Goal: Task Accomplishment & Management: Complete application form

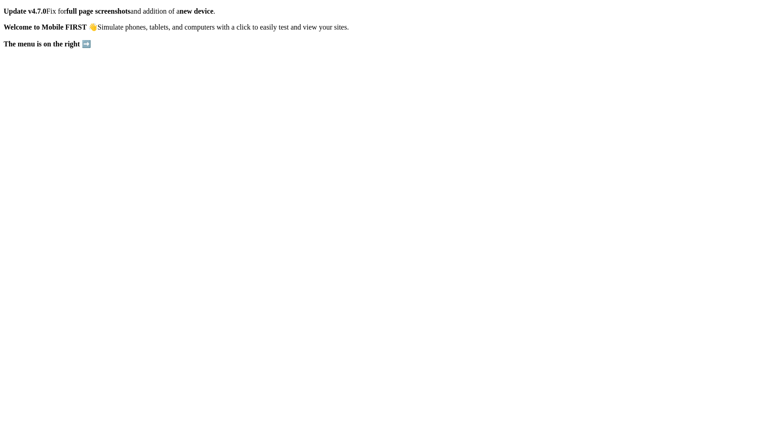
click at [4, 7] on icon at bounding box center [4, 7] width 0 height 0
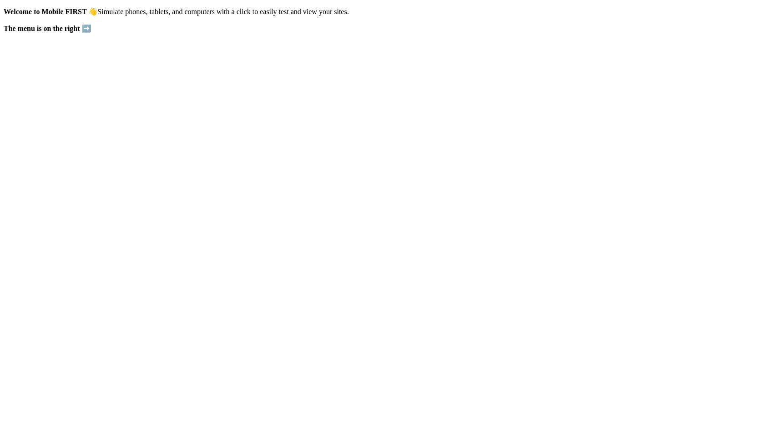
click at [4, 7] on icon at bounding box center [4, 7] width 0 height 0
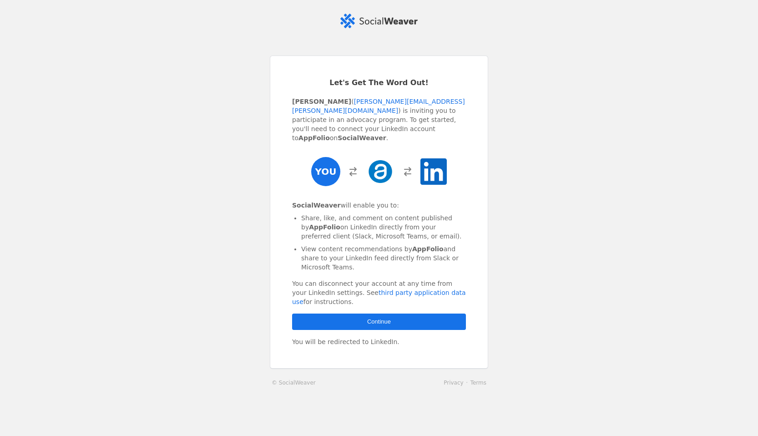
click at [355, 323] on span "button" at bounding box center [379, 322] width 174 height 16
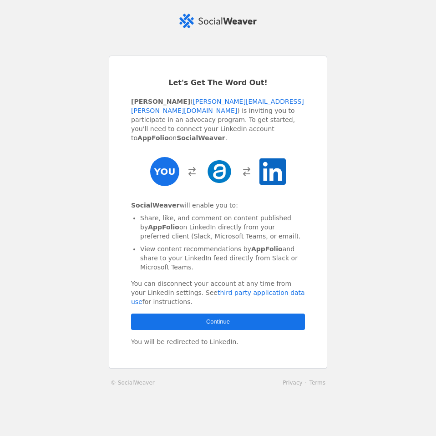
click at [144, 321] on span "button" at bounding box center [218, 322] width 174 height 16
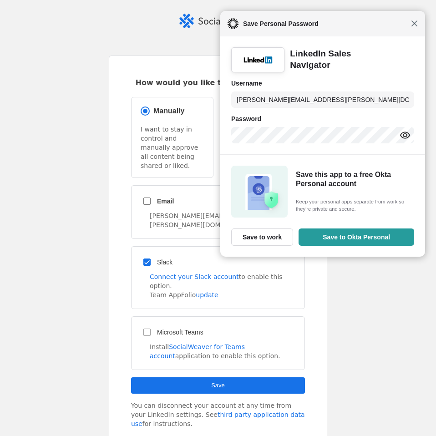
click at [415, 20] on span "Close" at bounding box center [414, 23] width 7 height 7
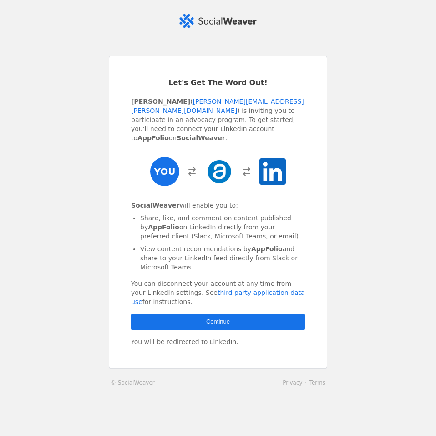
click at [137, 320] on span "button" at bounding box center [218, 322] width 174 height 16
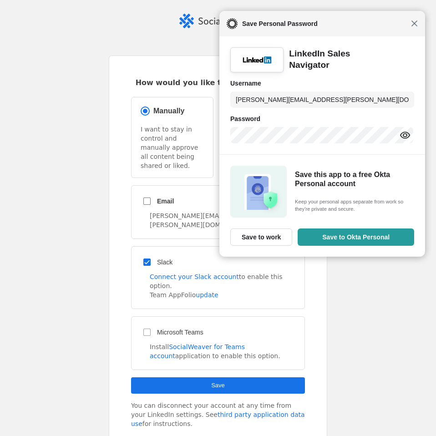
click at [415, 21] on span "Close" at bounding box center [414, 23] width 7 height 7
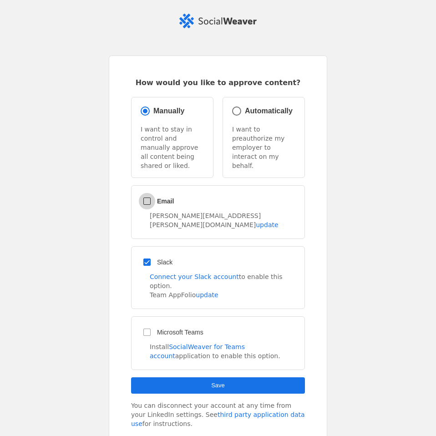
click at [146, 193] on input "Email" at bounding box center [147, 201] width 16 height 16
checkbox input "false"
click at [232, 185] on div "Email maxwell.malone@gmail.com update" at bounding box center [218, 212] width 174 height 54
click at [186, 377] on span "submit" at bounding box center [218, 385] width 174 height 16
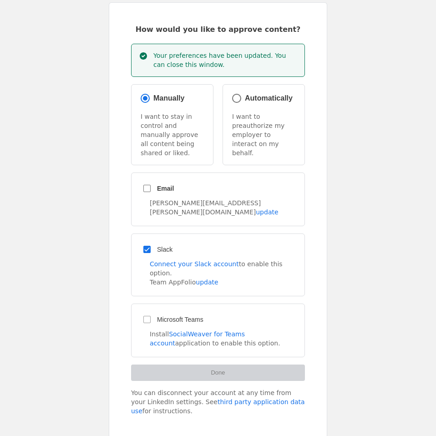
scroll to position [44, 0]
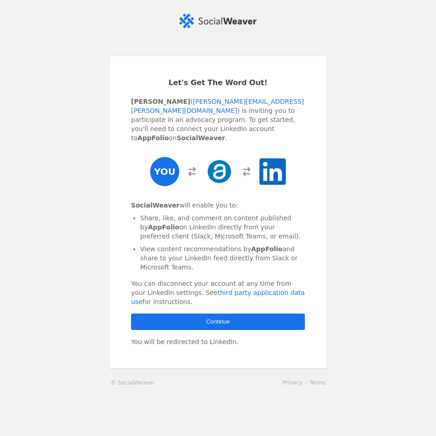
click at [176, 316] on span "button" at bounding box center [218, 322] width 174 height 16
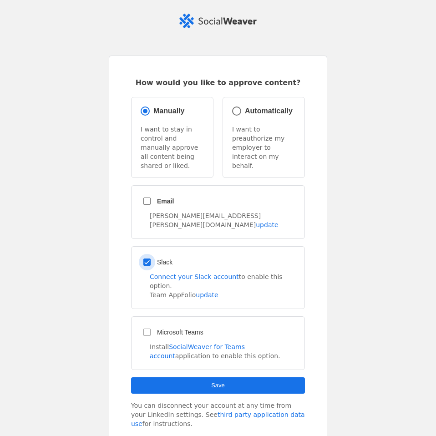
click at [143, 254] on input "Slack" at bounding box center [147, 262] width 16 height 16
checkbox input "false"
click at [144, 109] on input "Manually" at bounding box center [145, 111] width 13 height 13
click at [110, 172] on div "How would you like to approve content? Manually I want to stay in control and m…" at bounding box center [218, 253] width 218 height 395
click at [147, 377] on span "submit" at bounding box center [218, 385] width 174 height 16
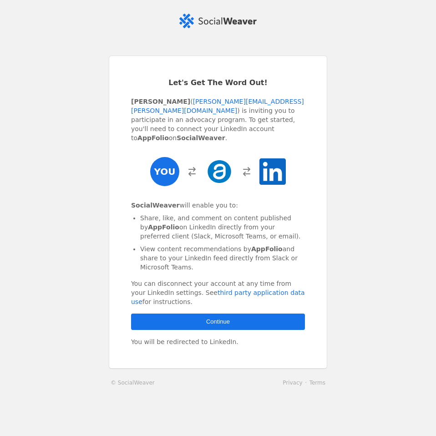
click at [177, 323] on span "button" at bounding box center [218, 322] width 174 height 16
